Goal: Information Seeking & Learning: Learn about a topic

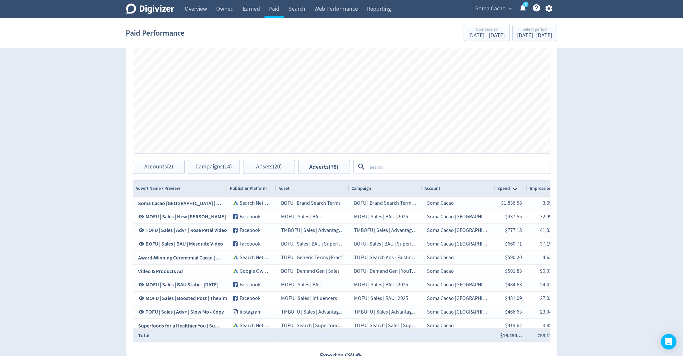
scroll to position [265, 0]
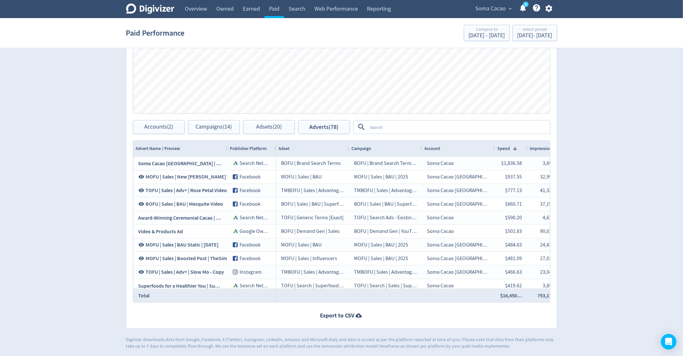
click at [502, 8] on span "Soma Cacao" at bounding box center [491, 9] width 30 height 10
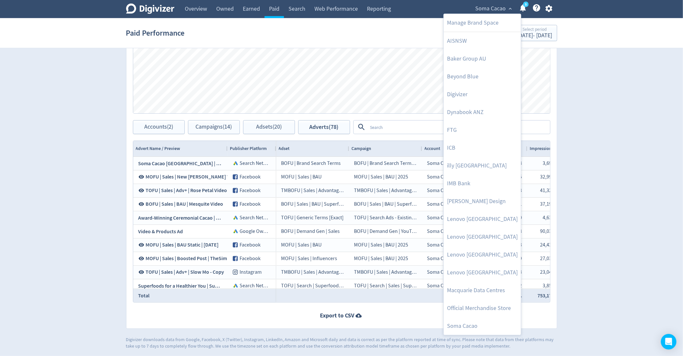
click at [585, 117] on div at bounding box center [341, 178] width 683 height 356
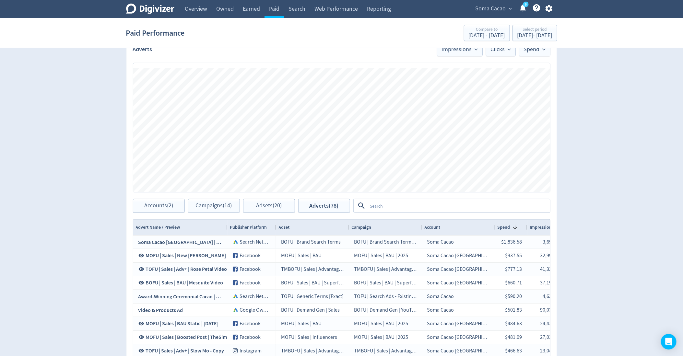
scroll to position [135, 0]
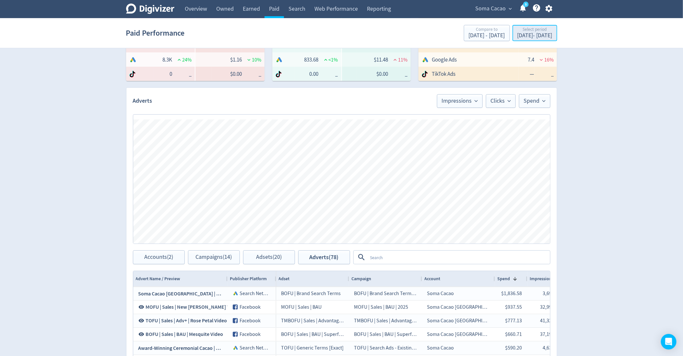
click at [517, 33] on div "[DATE] - [DATE]" at bounding box center [534, 36] width 35 height 6
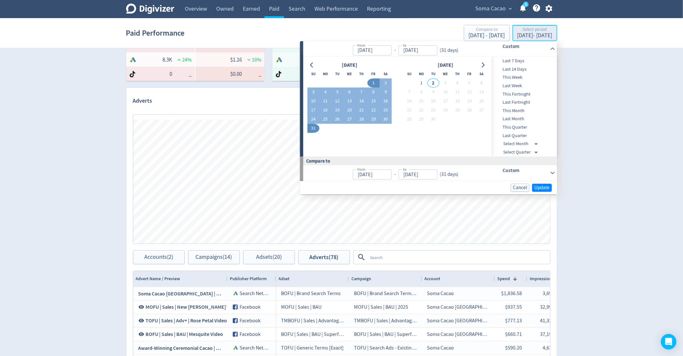
type input "[DATE]"
click at [616, 188] on div "Digivizer Logo [PERSON_NAME] Logo Overview Owned Earned Paid Search Web Perform…" at bounding box center [341, 172] width 683 height 614
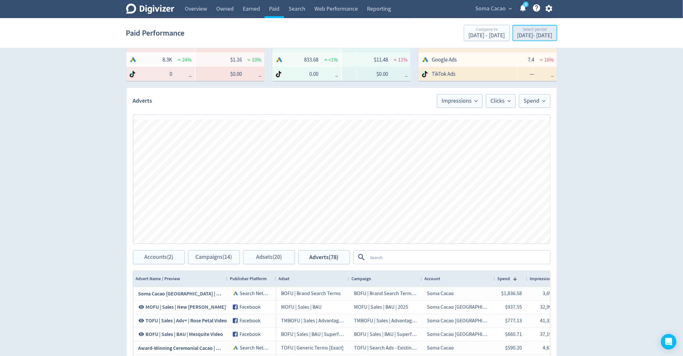
click at [526, 28] on div "Select period" at bounding box center [534, 30] width 35 height 6
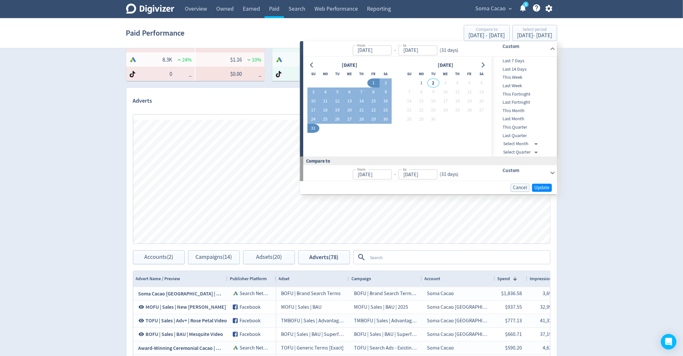
click at [515, 55] on div "Custom" at bounding box center [516, 48] width 64 height 15
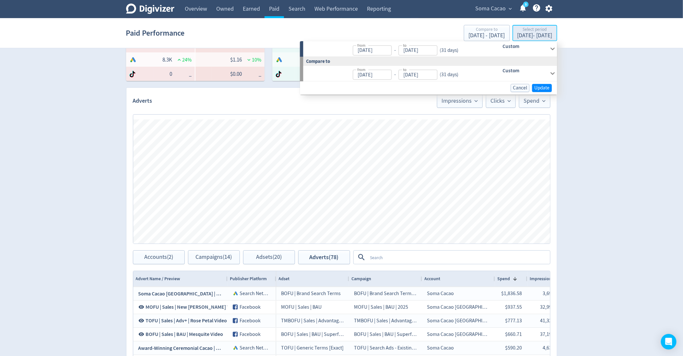
click at [517, 38] on div "[DATE] - [DATE]" at bounding box center [534, 36] width 35 height 6
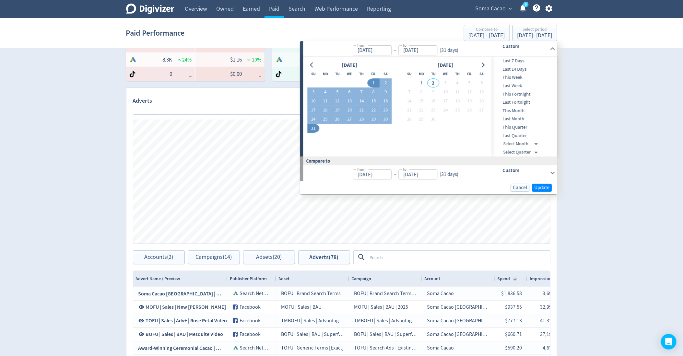
click at [518, 61] on span "Last 7 Days" at bounding box center [524, 60] width 64 height 7
type input "[DATE]"
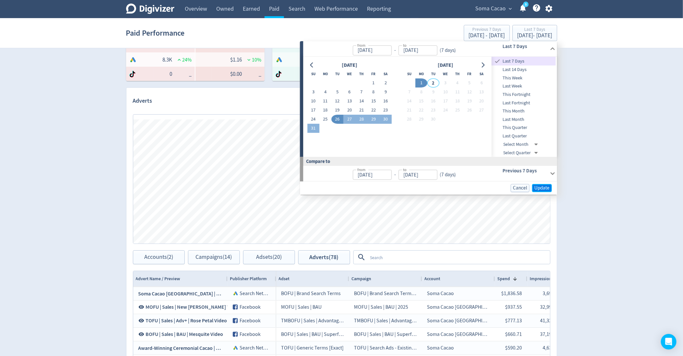
click at [539, 188] on span "Update" at bounding box center [542, 188] width 15 height 5
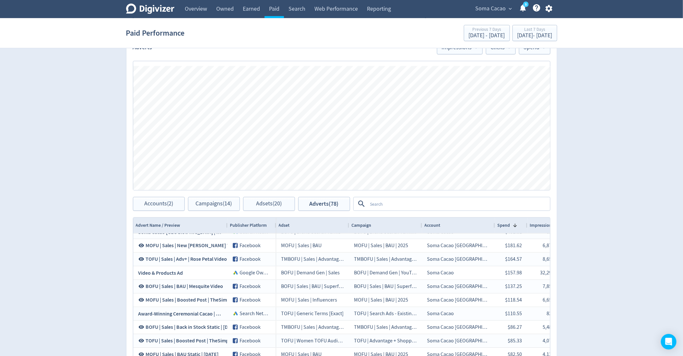
scroll to position [236, 0]
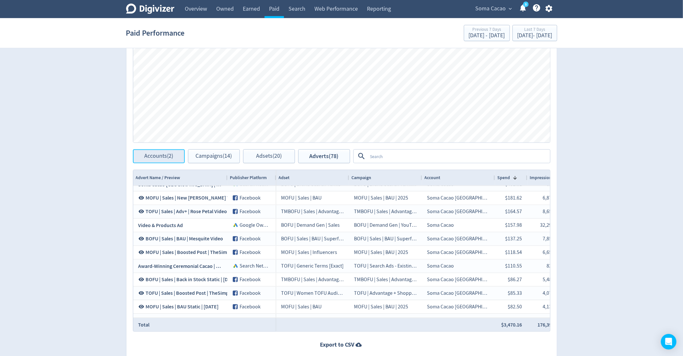
click at [172, 162] on button "Accounts (2)" at bounding box center [159, 156] width 52 height 14
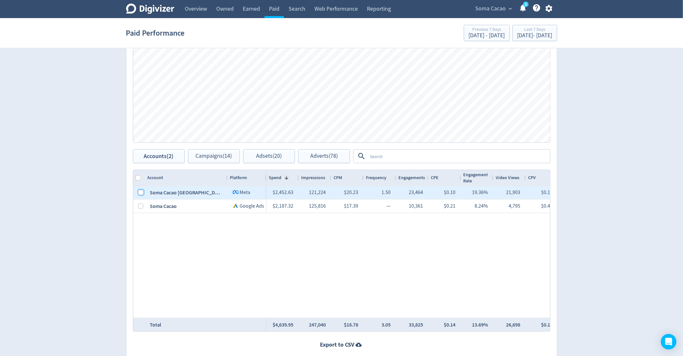
click at [140, 193] on input "Press Space to toggle row selection (unchecked)" at bounding box center [140, 192] width 5 height 5
checkbox input "true"
checkbox input "false"
click at [206, 160] on button "Campaigns (6)" at bounding box center [214, 156] width 52 height 14
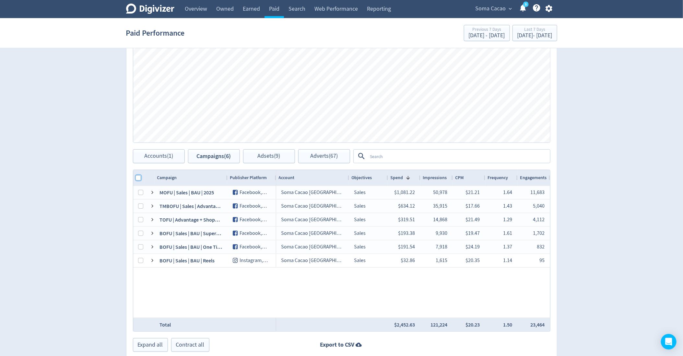
click at [139, 176] on input "Column with Header Selection" at bounding box center [138, 177] width 5 height 5
checkbox input "true"
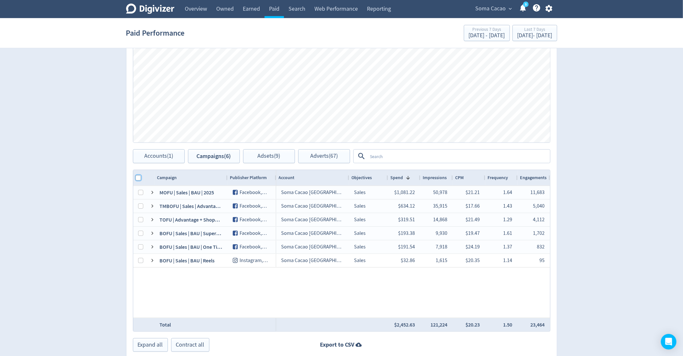
checkbox input "true"
click at [264, 159] on span "Adsets (9)" at bounding box center [269, 156] width 23 height 6
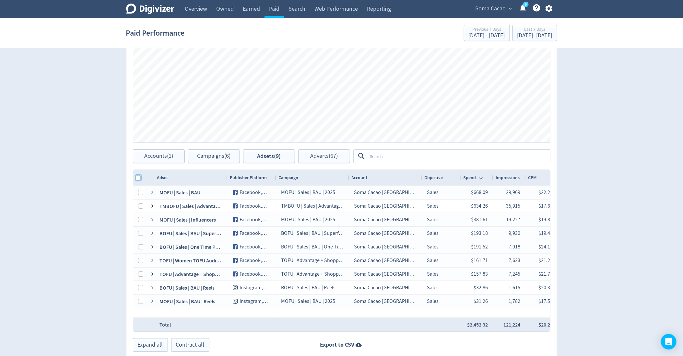
click at [137, 176] on input "Column with Header Selection" at bounding box center [138, 177] width 5 height 5
checkbox input "true"
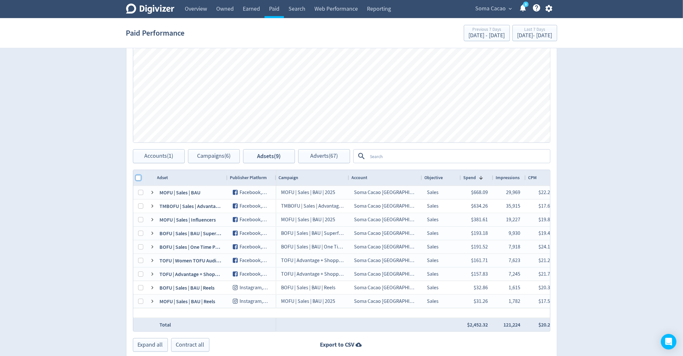
checkbox input "true"
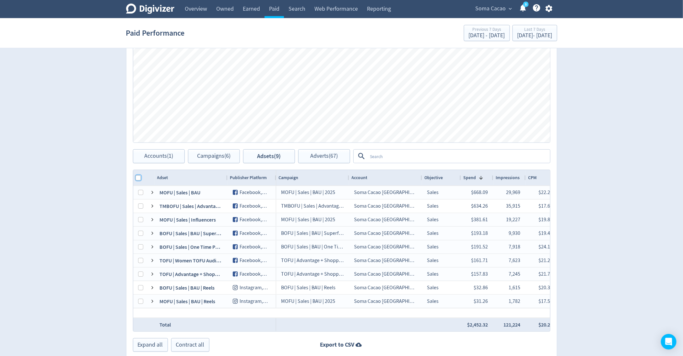
checkbox input "true"
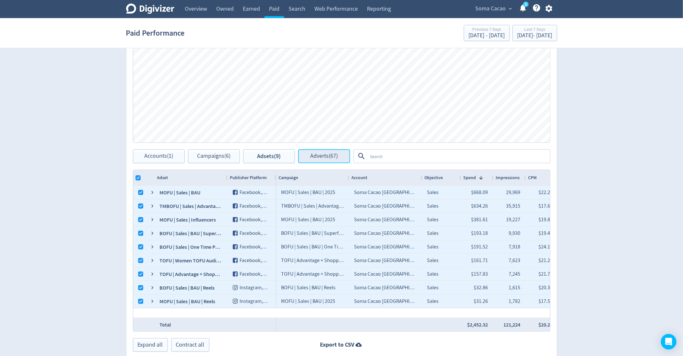
click at [339, 152] on button "Adverts (67)" at bounding box center [324, 156] width 52 height 14
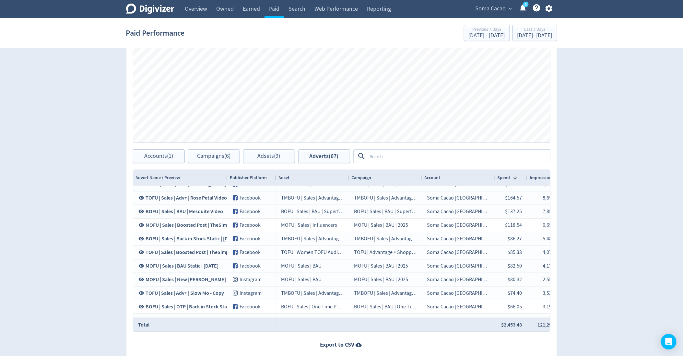
click at [418, 158] on textarea at bounding box center [459, 156] width 182 height 12
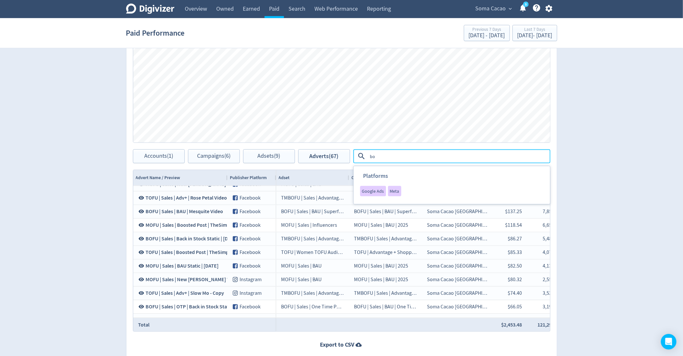
type textarea "b"
type textarea "boost"
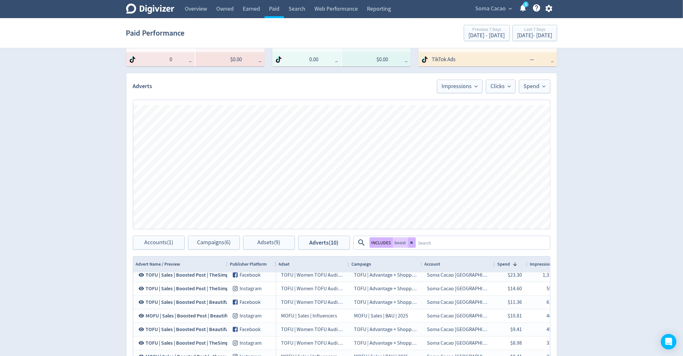
scroll to position [129, 0]
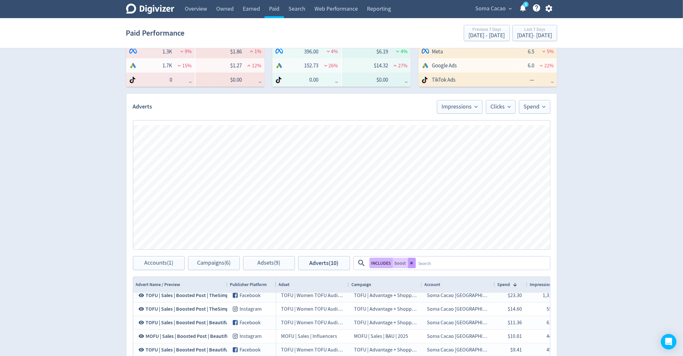
click at [409, 260] on button at bounding box center [412, 263] width 8 height 10
click at [404, 262] on textarea at bounding box center [459, 263] width 182 height 12
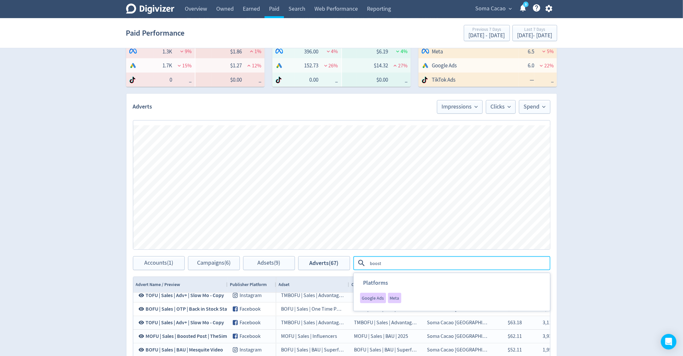
type textarea "boost"
click at [627, 172] on div "Digivizer Logo [PERSON_NAME] Logo Overview Owned Earned Paid Search Web Perform…" at bounding box center [341, 178] width 683 height 614
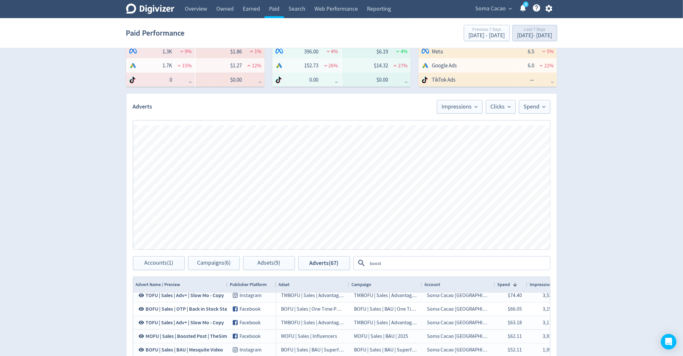
click at [512, 26] on button "Last 7 Days [DATE] - [DATE]" at bounding box center [534, 33] width 45 height 16
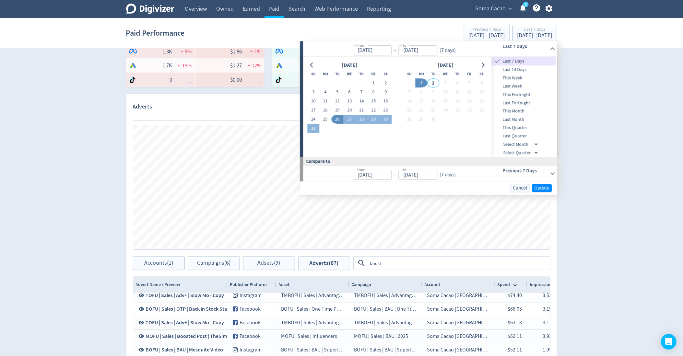
click at [529, 69] on span "Last 14 Days" at bounding box center [524, 69] width 64 height 7
type input "[DATE]"
click at [546, 187] on span "Update" at bounding box center [542, 188] width 15 height 5
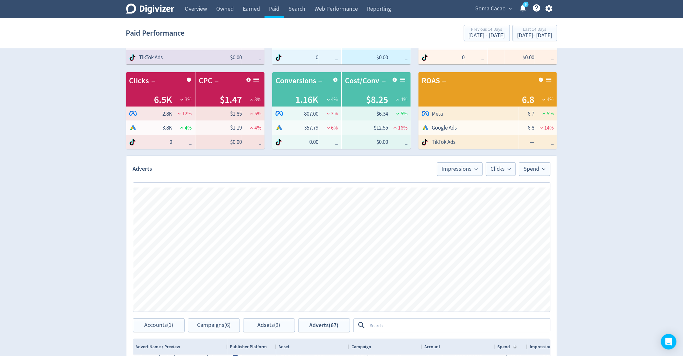
scroll to position [95, 0]
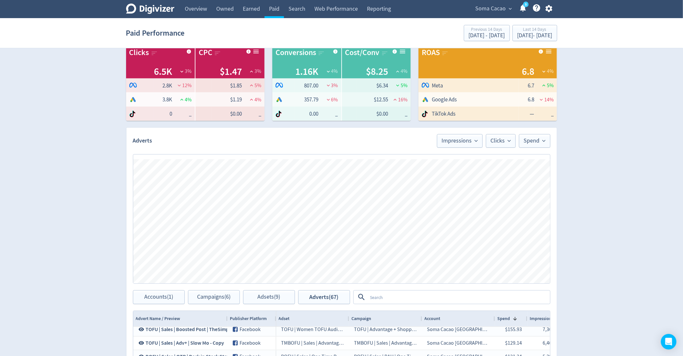
click at [386, 296] on textarea at bounding box center [459, 297] width 182 height 12
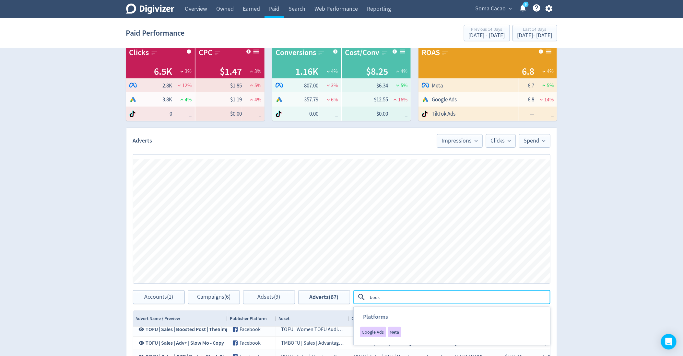
type textarea "boost"
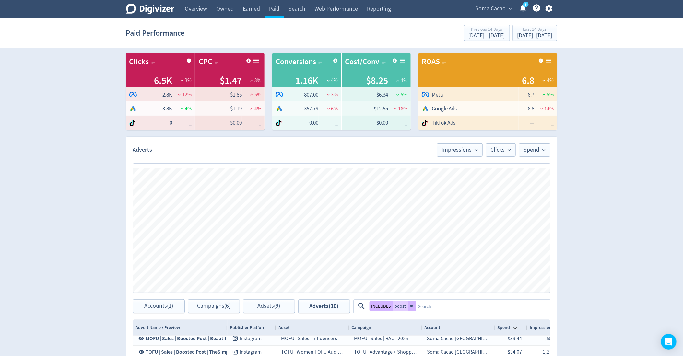
scroll to position [88, 0]
